Goal: Obtain resource: Download file/media

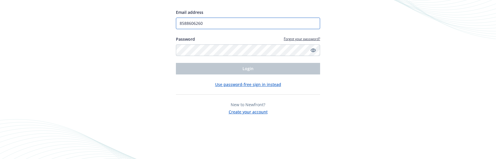
click at [223, 22] on input "8588606260" at bounding box center [248, 24] width 144 height 12
type input "[EMAIL_ADDRESS][DOMAIN_NAME]"
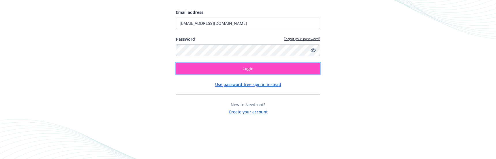
click at [229, 70] on button "Login" at bounding box center [248, 69] width 144 height 12
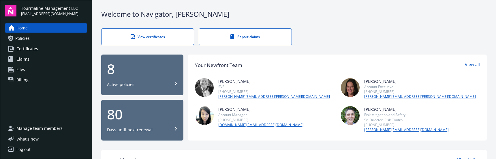
click at [30, 40] on link "Policies" at bounding box center [46, 38] width 82 height 9
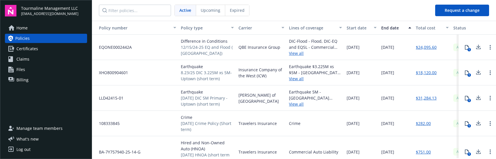
click at [239, 11] on span "Expired" at bounding box center [237, 10] width 15 height 6
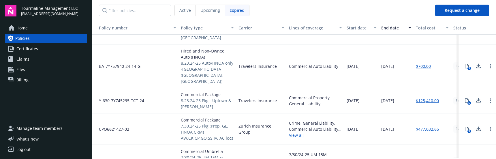
scroll to position [58, 0]
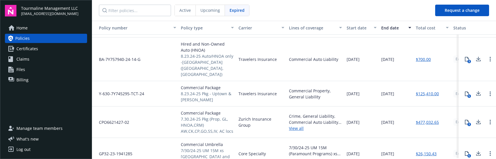
click at [190, 91] on span "8.23.24-25 Pkg - Uptown & [PERSON_NAME]" at bounding box center [207, 97] width 53 height 12
click at [200, 85] on span "Commercial Package" at bounding box center [207, 88] width 53 height 6
click at [432, 91] on link "$125,410.00" at bounding box center [427, 94] width 23 height 6
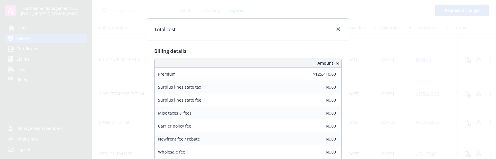
click at [335, 33] on div "Total cost" at bounding box center [247, 30] width 201 height 22
click at [341, 22] on div "Total cost" at bounding box center [247, 30] width 201 height 22
click at [339, 30] on link "close" at bounding box center [338, 29] width 7 height 7
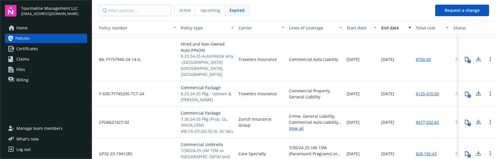
click at [475, 90] on icon at bounding box center [478, 93] width 7 height 7
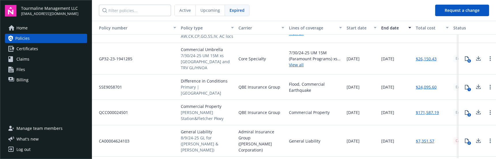
scroll to position [144, 0]
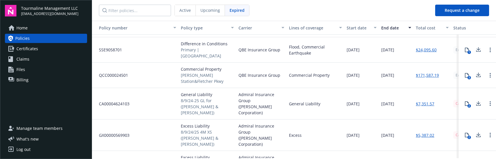
click at [198, 97] on span "8/9/24-25 GL for ([PERSON_NAME] & [PERSON_NAME])" at bounding box center [207, 106] width 53 height 18
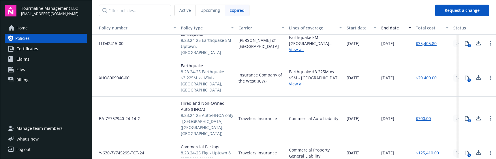
scroll to position [0, 0]
